Goal: Task Accomplishment & Management: Use online tool/utility

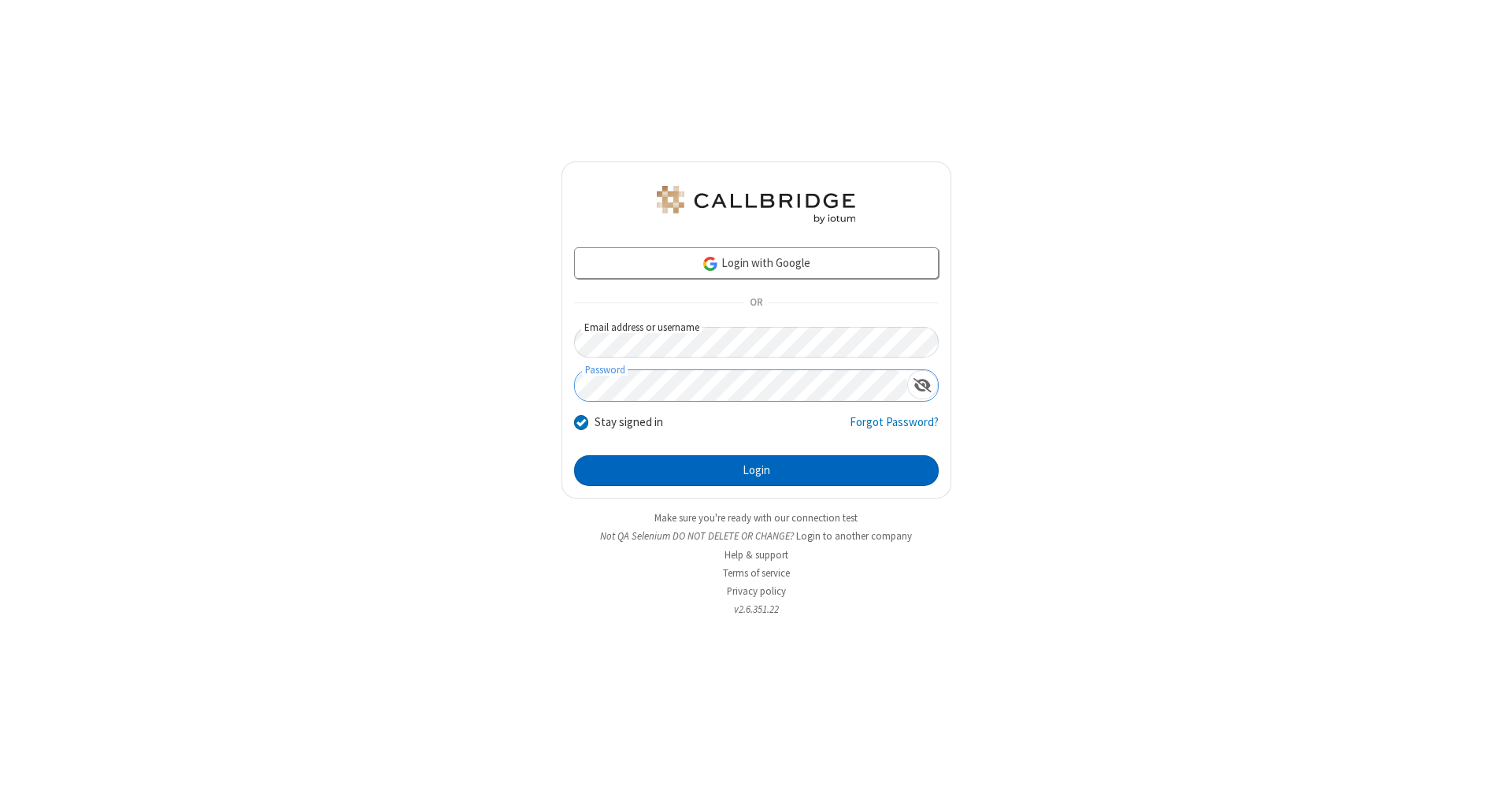
click at [756, 471] on button "Login" at bounding box center [756, 471] width 365 height 32
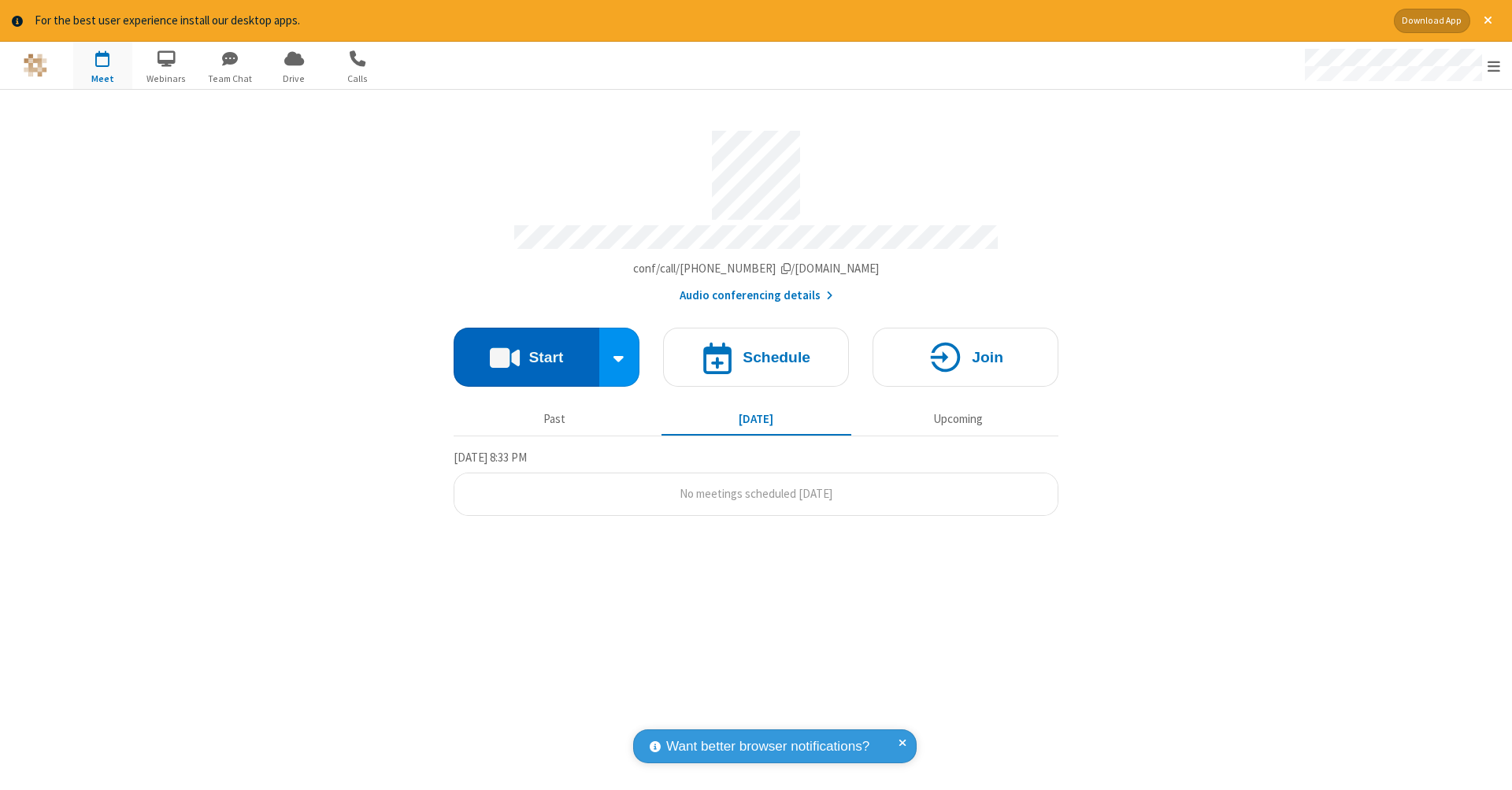
click at [526, 349] on button "Start" at bounding box center [527, 357] width 146 height 59
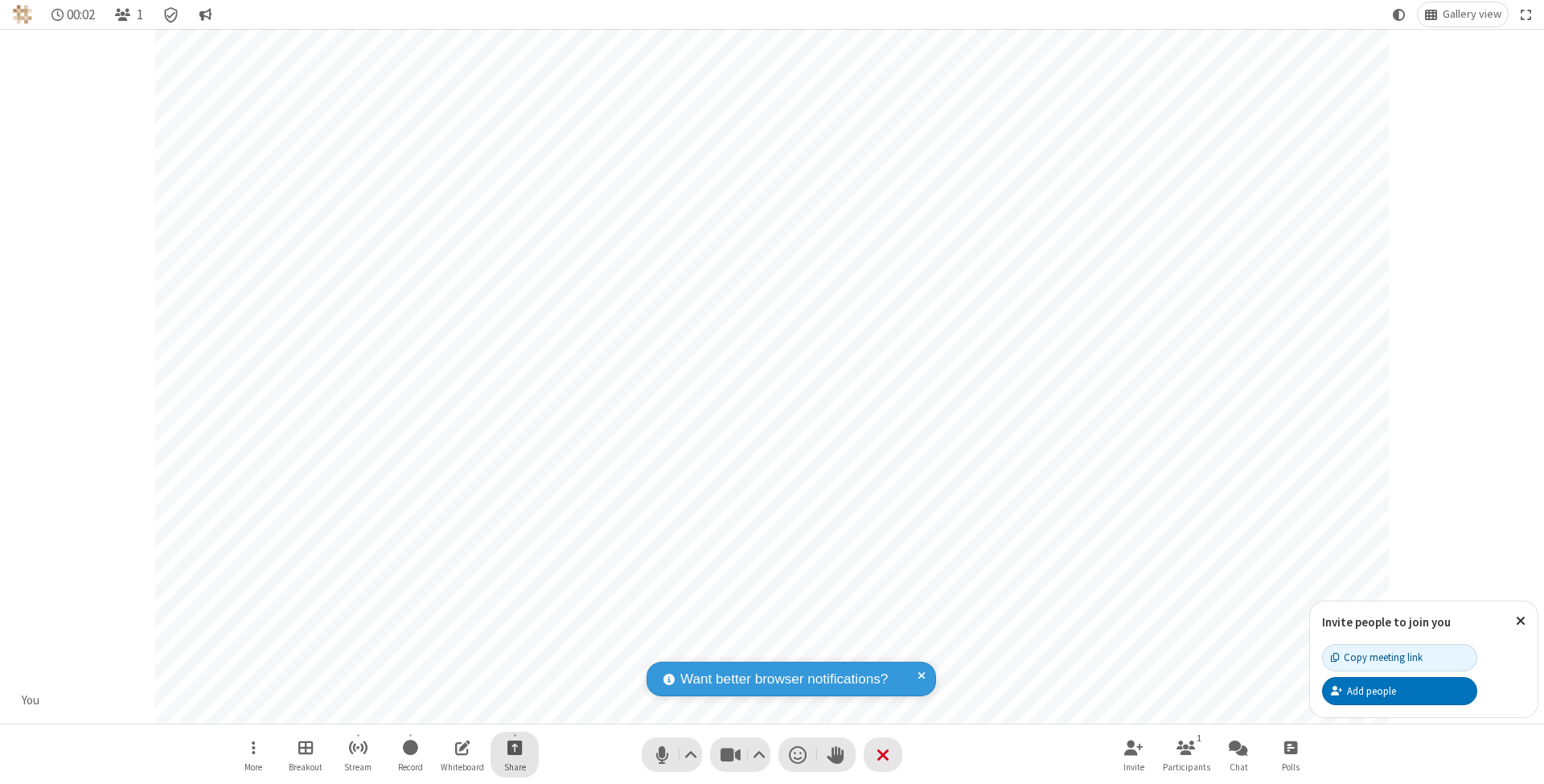
click at [514, 747] on span "Start sharing" at bounding box center [514, 747] width 15 height 20
click at [450, 709] on span "Share my screen" at bounding box center [450, 711] width 19 height 14
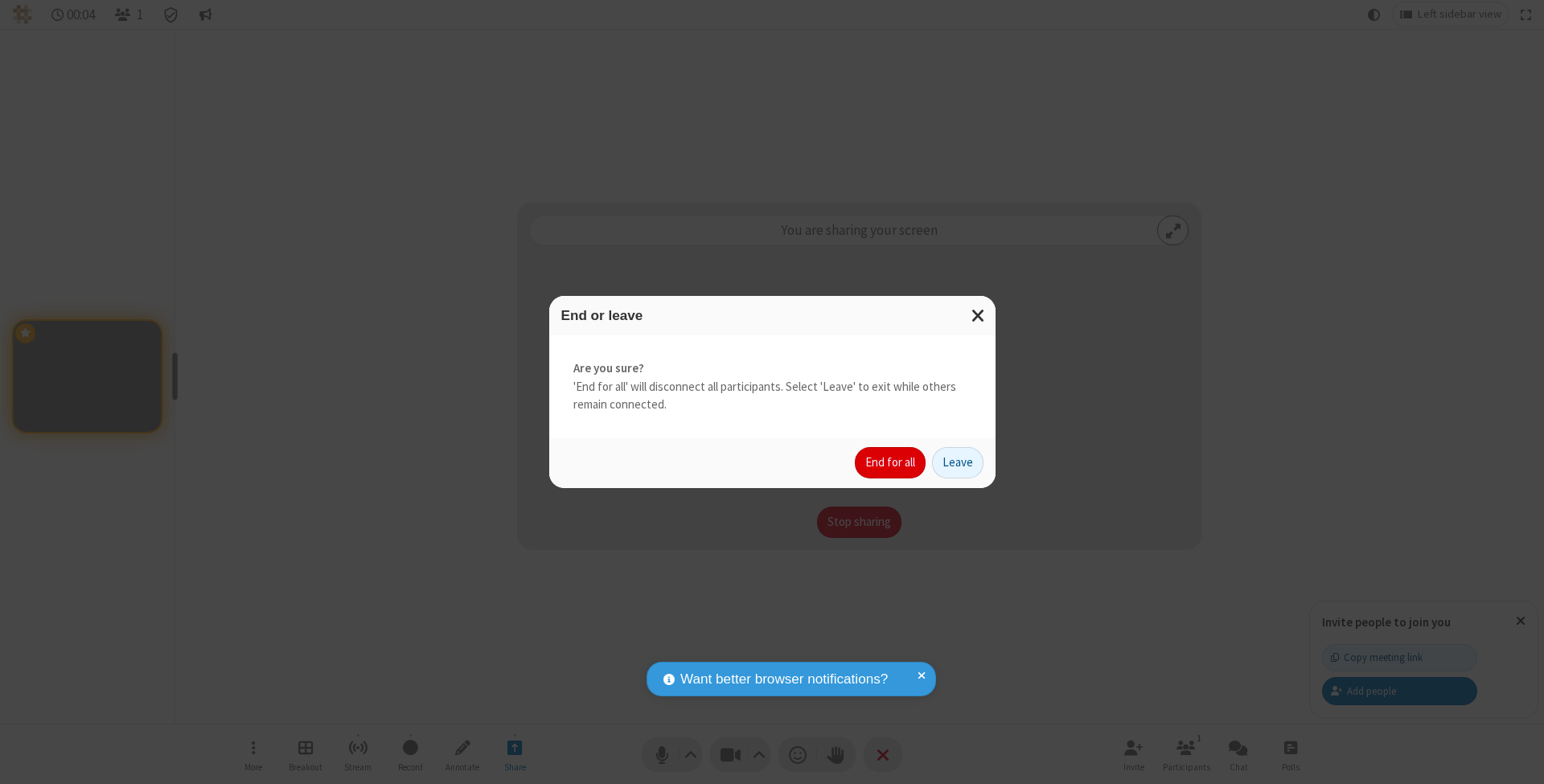
click at [891, 462] on button "End for all" at bounding box center [891, 463] width 71 height 32
